Goal: Transaction & Acquisition: Purchase product/service

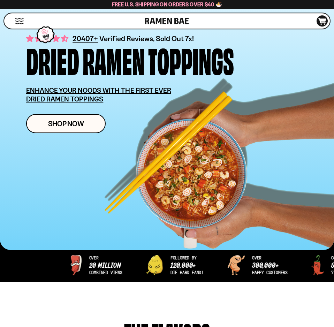
scroll to position [71, 0]
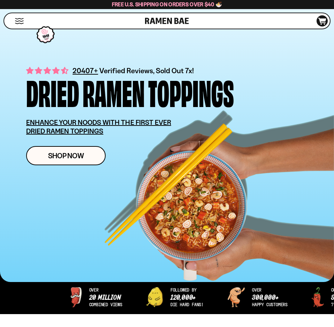
click at [16, 20] on button "Mobile Menu Trigger" at bounding box center [19, 21] width 9 height 6
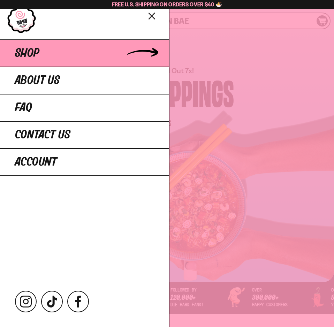
click at [33, 53] on span "Shop" at bounding box center [27, 53] width 24 height 13
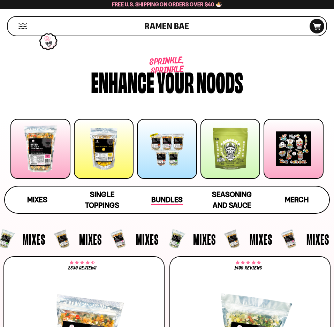
click at [181, 200] on span "Bundles" at bounding box center [166, 200] width 31 height 10
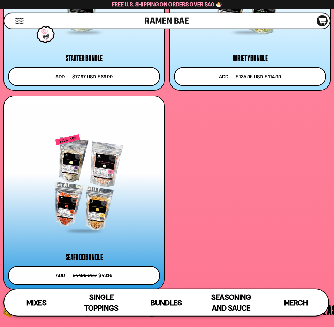
scroll to position [3008, 0]
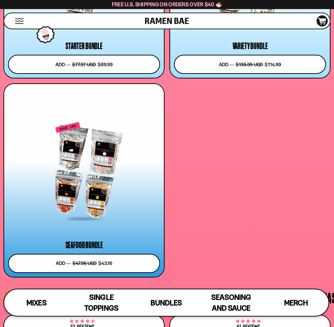
click at [86, 192] on div at bounding box center [84, 170] width 152 height 97
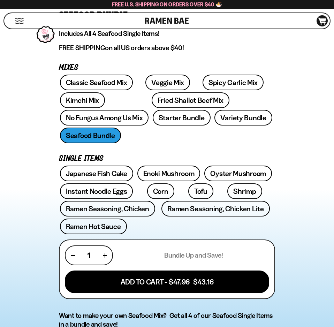
scroll to position [71, 0]
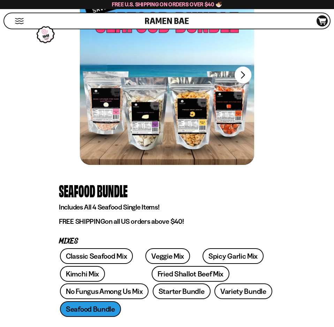
click at [240, 80] on button "FADCB6FD-DFAB-4417-9F21-029242090B77" at bounding box center [242, 75] width 17 height 17
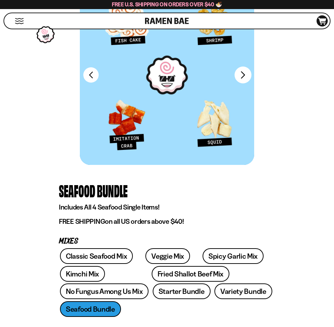
click at [240, 80] on button "FADCB6FD-DFAB-4417-9F21-029242090B77" at bounding box center [242, 75] width 17 height 17
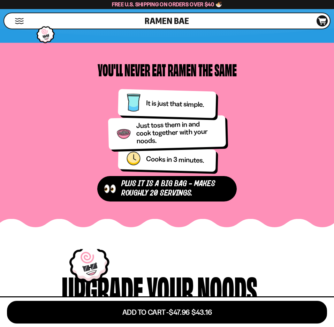
scroll to position [604, 0]
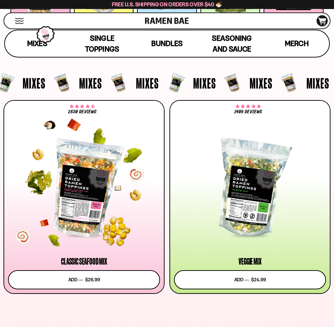
scroll to position [178, 0]
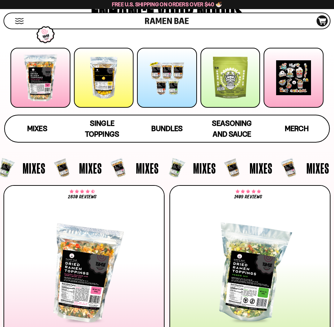
click at [184, 89] on div at bounding box center [167, 78] width 60 height 60
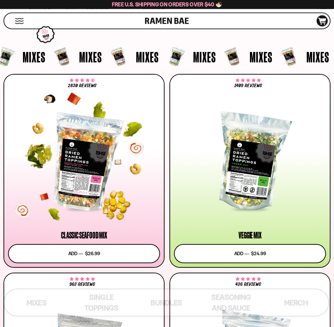
scroll to position [95, 0]
